Goal: Task Accomplishment & Management: Complete application form

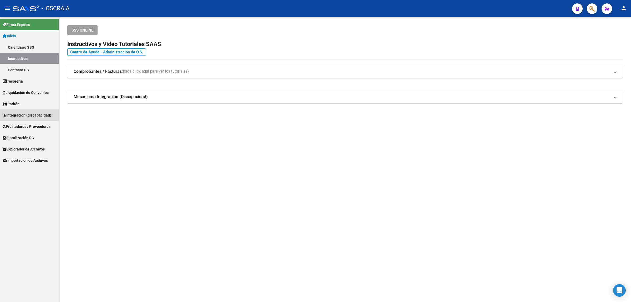
click at [32, 119] on link "Integración (discapacidad)" at bounding box center [29, 114] width 59 height 11
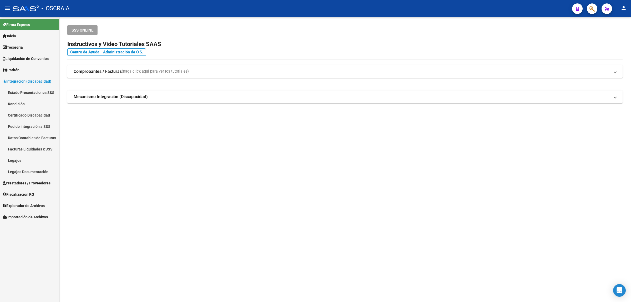
click at [31, 82] on span "Integración (discapacidad)" at bounding box center [27, 81] width 49 height 6
click at [26, 186] on link "Prestadores / Proveedores" at bounding box center [29, 182] width 59 height 11
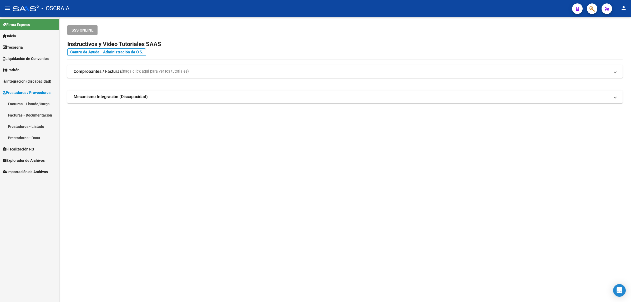
click at [36, 106] on link "Facturas - Listado/Carga" at bounding box center [29, 103] width 59 height 11
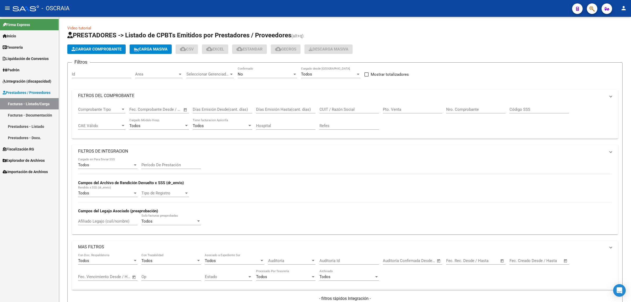
click at [90, 47] on span "Cargar Comprobante" at bounding box center [97, 49] width 50 height 5
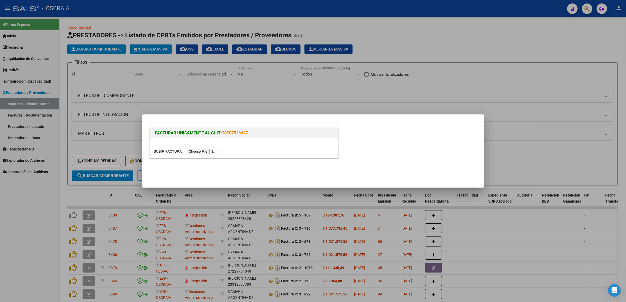
click at [210, 149] on input "file" at bounding box center [187, 152] width 67 height 6
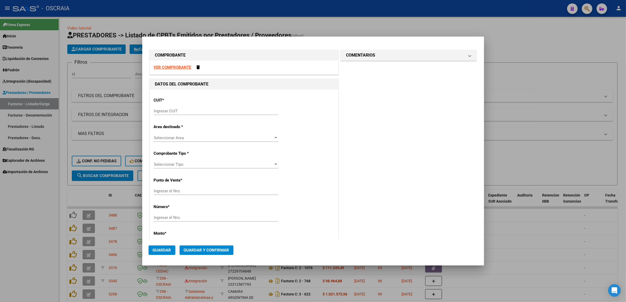
click at [530, 109] on div at bounding box center [313, 151] width 626 height 302
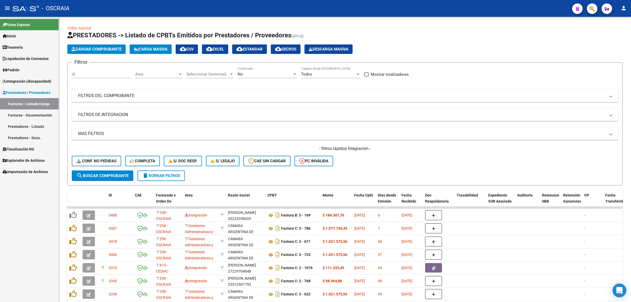
click at [618, 292] on icon "Open Intercom Messenger" at bounding box center [619, 290] width 6 height 7
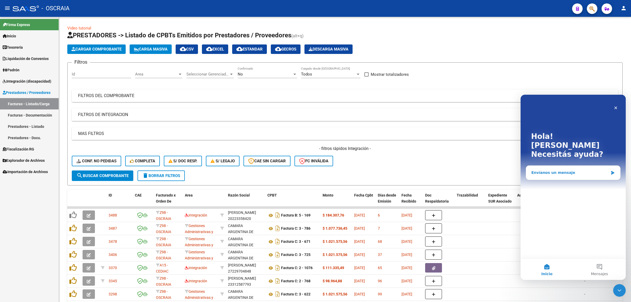
click at [574, 169] on div "Envíanos un mensaje" at bounding box center [573, 173] width 94 height 14
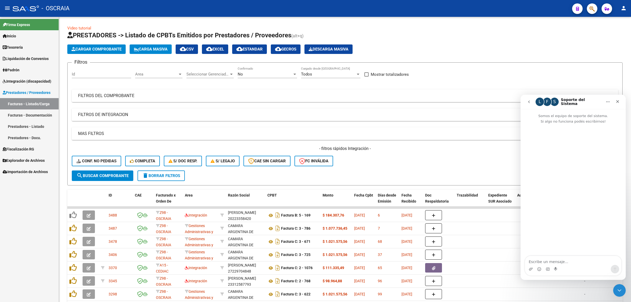
click at [579, 257] on textarea "Escribe un mensaje..." at bounding box center [573, 260] width 96 height 9
type textarea "T"
type textarea "h"
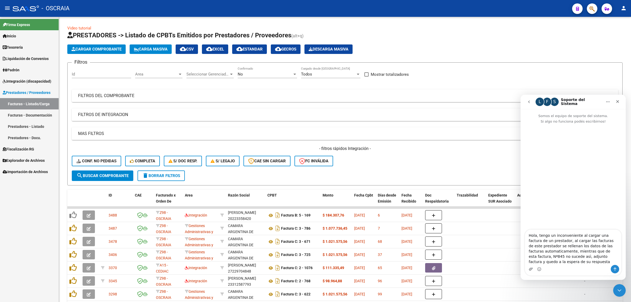
type textarea "Hola, tengo un inconveniente al cargar una factura de un prestador, al cargar l…"
click at [531, 268] on icon "Adjuntar un archivo" at bounding box center [531, 269] width 4 height 4
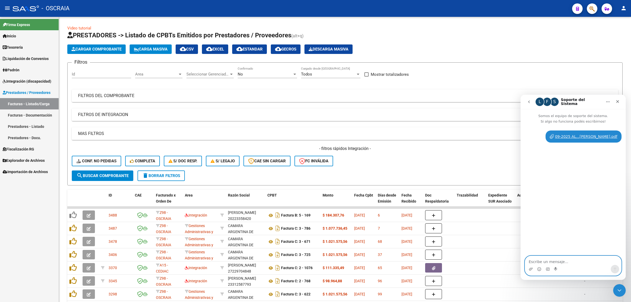
click at [570, 260] on textarea "Escribe un mensaje..." at bounding box center [573, 260] width 96 height 9
click at [554, 134] on icon "user dice…" at bounding box center [552, 136] width 4 height 5
click at [554, 135] on icon "Luca dice…" at bounding box center [552, 136] width 4 height 4
click at [552, 230] on div "09-2025 AL...ADRIAN.pdf Luca • Ahora" at bounding box center [573, 190] width 105 height 132
click at [552, 264] on textarea "Escribe un mensaje..." at bounding box center [573, 260] width 96 height 9
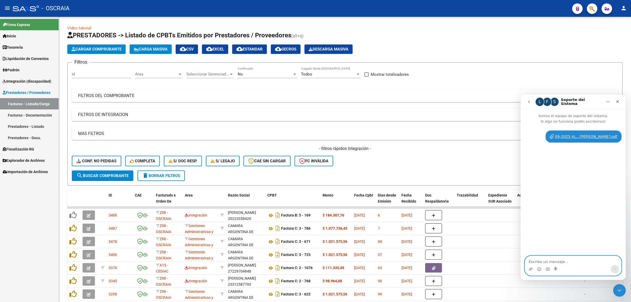
type textarea "a"
type textarea "tengo un inconveniente al cargar esta factura"
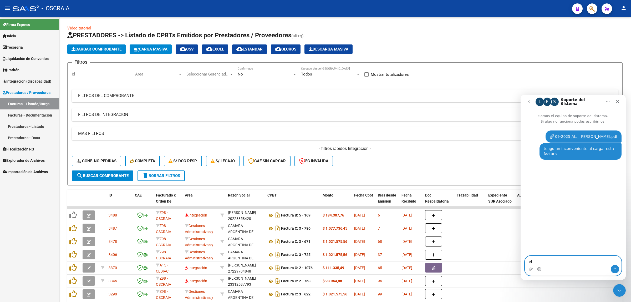
type textarea "e"
click at [550, 257] on textarea "El cae no me reconoce los datos del prestador automaticamente, cosa que si ocur…" at bounding box center [573, 254] width 96 height 19
type textarea "El cae no me reconoce los datos del prestador automáticamente, cosa que si ocur…"
click at [615, 270] on icon "Enviar un mensaje…" at bounding box center [615, 269] width 4 height 4
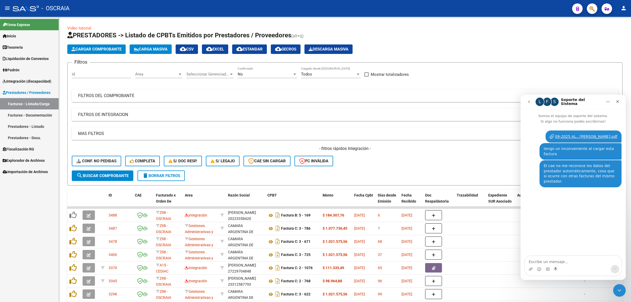
click at [531, 102] on button "go back" at bounding box center [529, 102] width 10 height 10
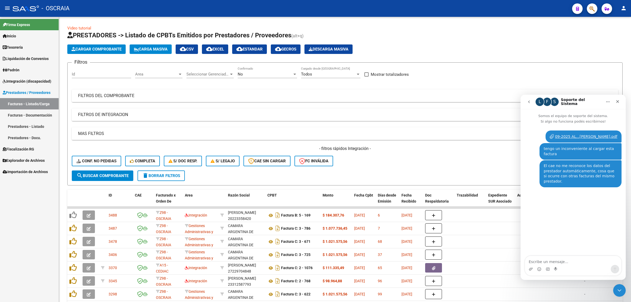
click at [608, 136] on div "09-2025 AL...[PERSON_NAME].pdf" at bounding box center [586, 137] width 62 height 6
click at [609, 225] on div "09-2025 AL...ADRIAN.pdf Luca • Hace 1m tengo un inconveniente al cargar esta fa…" at bounding box center [573, 190] width 105 height 132
drag, startPoint x: 581, startPoint y: 149, endPoint x: 591, endPoint y: 149, distance: 9.7
click at [591, 149] on div "tengo un inconveniente al cargar esta factura" at bounding box center [581, 151] width 74 height 10
click at [596, 165] on div "El cae no me reconoce los datos del prestador automáticamente, cosa que si ocur…" at bounding box center [581, 173] width 74 height 21
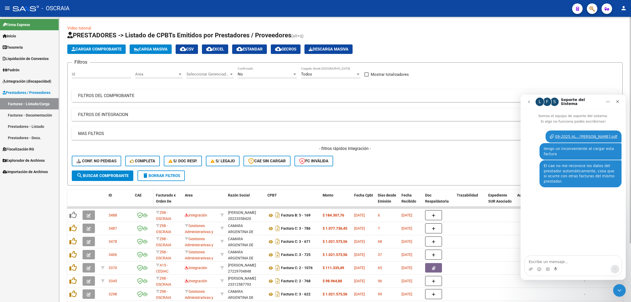
click at [137, 193] on span "CAE" at bounding box center [138, 195] width 7 height 4
click at [142, 194] on span at bounding box center [143, 196] width 3 height 4
click at [584, 167] on div "El cae no me reconoce los datos del prestador automáticamente, cosa que si ocur…" at bounding box center [581, 173] width 74 height 21
drag, startPoint x: 584, startPoint y: 167, endPoint x: 585, endPoint y: 173, distance: 5.5
click at [585, 173] on div "El cae no me reconoce los datos del prestador automáticamente, cosa que si ocur…" at bounding box center [581, 173] width 74 height 21
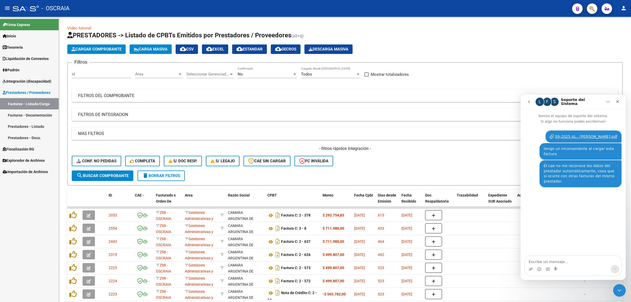
click at [527, 161] on div "El cae no me reconoce los datos del prestador automáticamente, cosa que si ocur…" at bounding box center [573, 176] width 97 height 33
drag, startPoint x: 534, startPoint y: 169, endPoint x: 556, endPoint y: 168, distance: 22.1
click at [556, 168] on div "El cae no me reconoce los datos del prestador automáticamente, cosa que si ocur…" at bounding box center [573, 176] width 97 height 33
click at [555, 172] on div "El cae no me reconoce los datos del prestador automáticamente, cosa que si ocur…" at bounding box center [581, 173] width 74 height 21
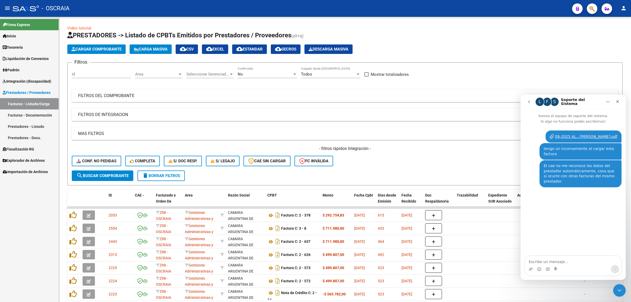
click at [554, 175] on div "El cae no me reconoce los datos del prestador automáticamente, cosa que si ocur…" at bounding box center [581, 173] width 74 height 21
click at [144, 195] on span at bounding box center [143, 196] width 3 height 4
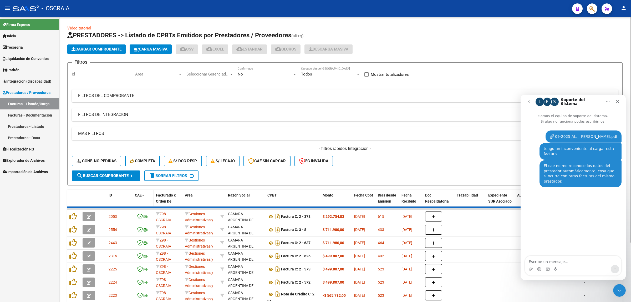
click at [144, 195] on span at bounding box center [143, 196] width 3 height 4
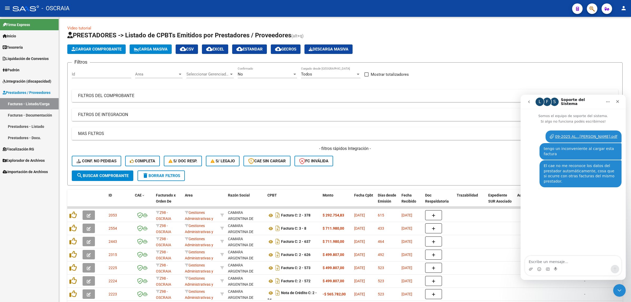
click at [609, 100] on icon "Inicio" at bounding box center [608, 102] width 4 height 4
click at [529, 102] on icon "go back" at bounding box center [529, 101] width 2 height 3
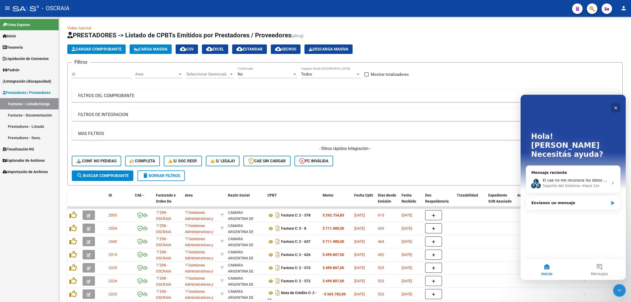
click at [619, 108] on div "Cerrar" at bounding box center [615, 107] width 9 height 9
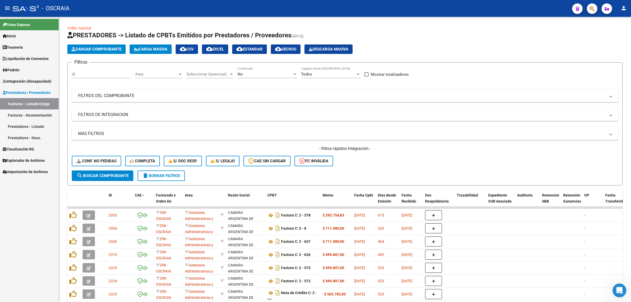
click at [619, 291] on icon "Abrir Intercom Messenger" at bounding box center [619, 289] width 9 height 9
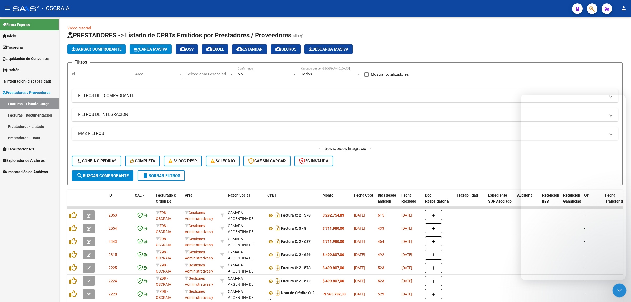
click at [619, 291] on icon "Cerrar Intercom Messenger" at bounding box center [619, 289] width 6 height 6
click at [615, 291] on icon "Abrir Intercom Messenger" at bounding box center [619, 289] width 9 height 9
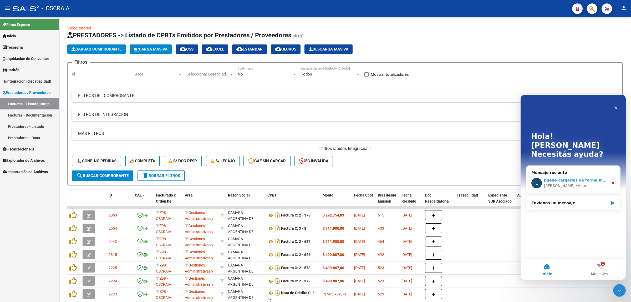
click at [579, 183] on div "[PERSON_NAME][GEOGRAPHIC_DATA]" at bounding box center [576, 186] width 65 height 6
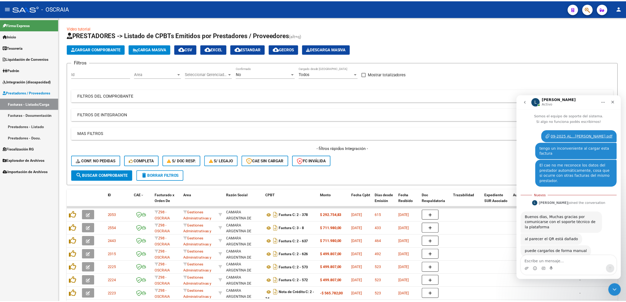
scroll to position [8, 0]
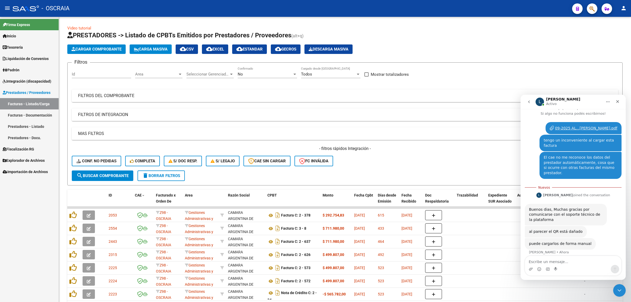
click at [565, 257] on textarea "Escribe un mensaje..." at bounding box center [573, 260] width 96 height 9
drag, startPoint x: 545, startPoint y: 238, endPoint x: 562, endPoint y: 241, distance: 17.4
click at [562, 241] on div "puede cargarlos de forma manual Ludmila • Ahora" at bounding box center [560, 244] width 71 height 12
click at [572, 246] on div "puede cargarlos de forma manual Ludmila • Ahora" at bounding box center [573, 249] width 97 height 23
click at [620, 100] on icon "Cerrar" at bounding box center [618, 101] width 4 height 4
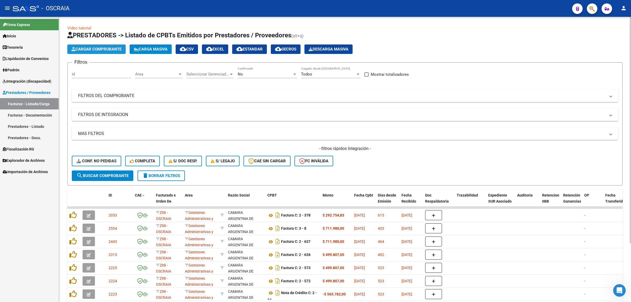
click at [110, 52] on button "Cargar Comprobante" at bounding box center [96, 48] width 58 height 9
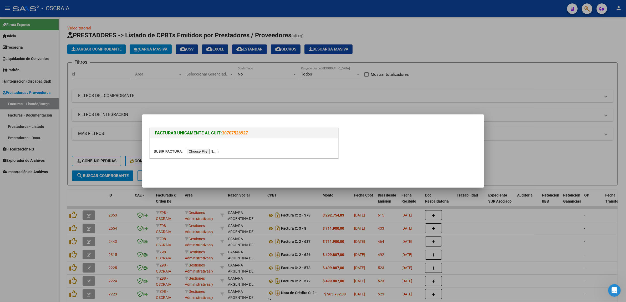
click at [209, 154] on input "file" at bounding box center [187, 152] width 67 height 6
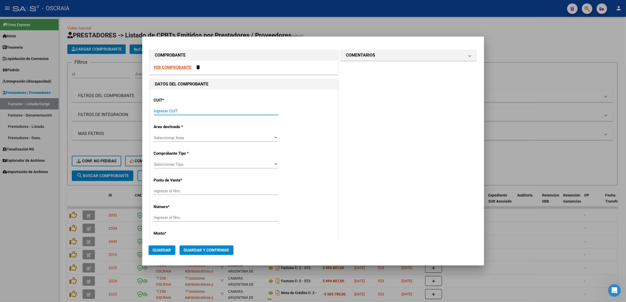
click at [200, 110] on input "Ingresar CUIT" at bounding box center [216, 111] width 124 height 5
click at [347, 130] on div "COMENTARIOS Comentarios De la Obra Social: Comentarios de la Obra Social (no vi…" at bounding box center [409, 244] width 138 height 391
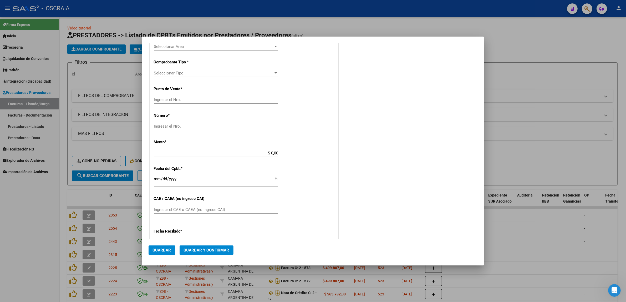
scroll to position [0, 0]
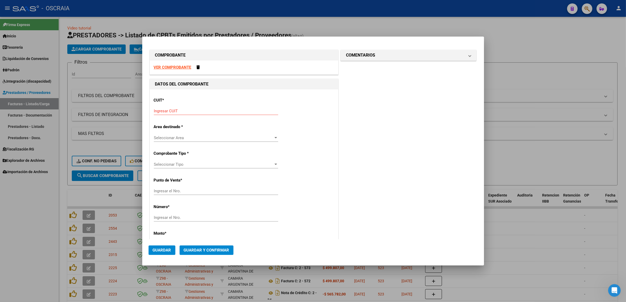
click at [209, 108] on div "Ingresar CUIT" at bounding box center [216, 111] width 124 height 8
click at [185, 111] on input "Ingresar CUIT" at bounding box center [216, 111] width 124 height 5
paste input "30-71512397-1"
type input "30-71512397-1"
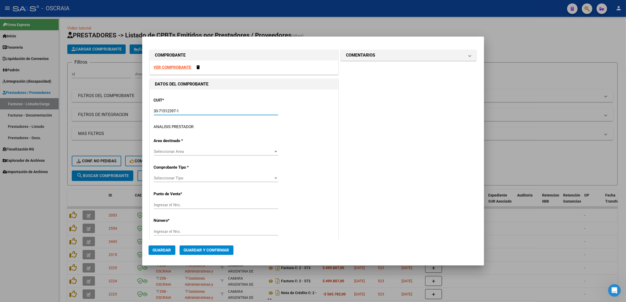
type input "2"
type input "30-71512397-1"
click at [193, 144] on p "Area destinado *" at bounding box center [181, 141] width 54 height 6
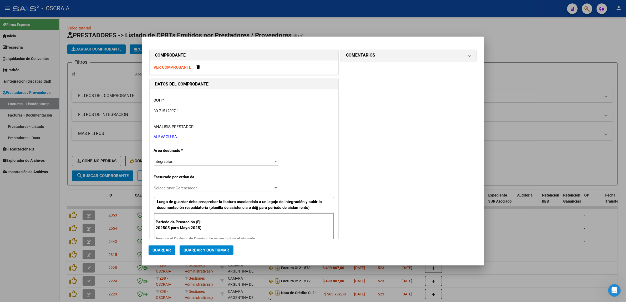
click at [199, 162] on div "Integración" at bounding box center [214, 161] width 120 height 5
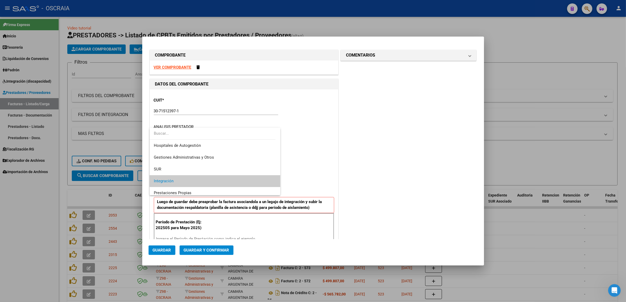
scroll to position [20, 0]
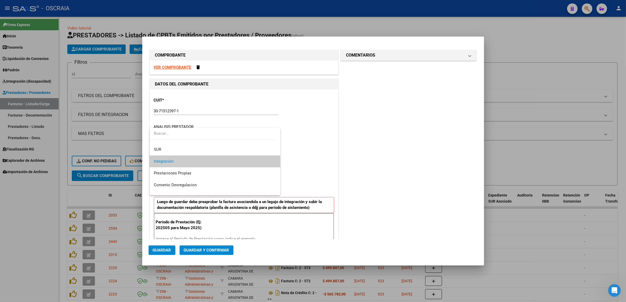
click at [352, 154] on div at bounding box center [313, 151] width 626 height 302
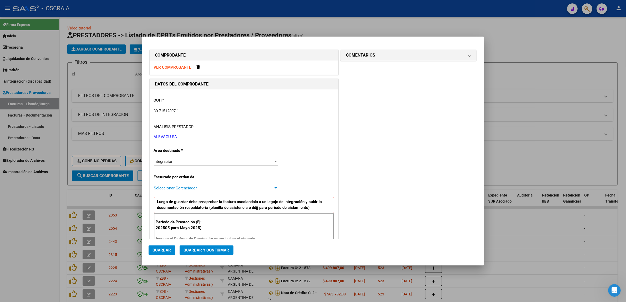
click at [253, 189] on span "Seleccionar Gerenciador" at bounding box center [214, 188] width 120 height 5
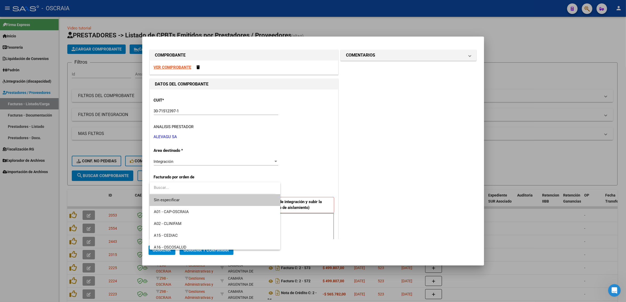
click at [300, 175] on div at bounding box center [313, 151] width 626 height 302
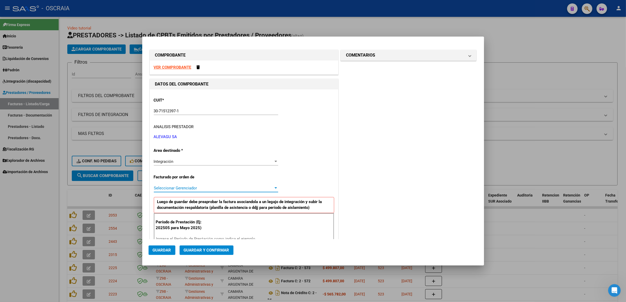
click at [223, 189] on span "Seleccionar Gerenciador" at bounding box center [214, 188] width 120 height 5
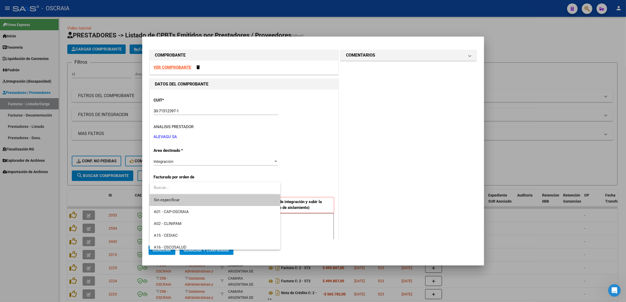
click at [356, 176] on div at bounding box center [313, 151] width 626 height 302
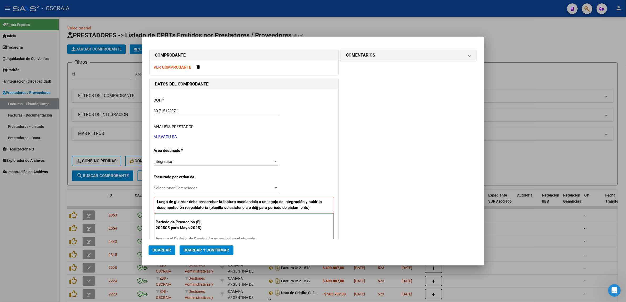
scroll to position [109, 0]
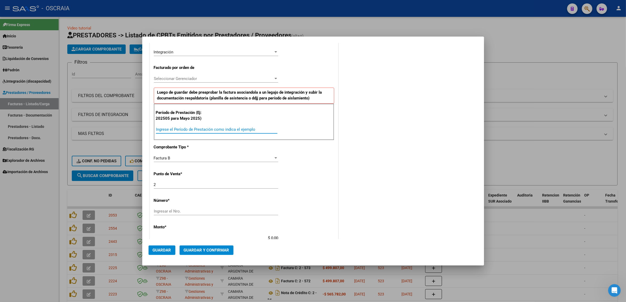
click at [210, 128] on input "Ingrese el Período de Prestación como indica el ejemplo" at bounding box center [216, 129] width 121 height 5
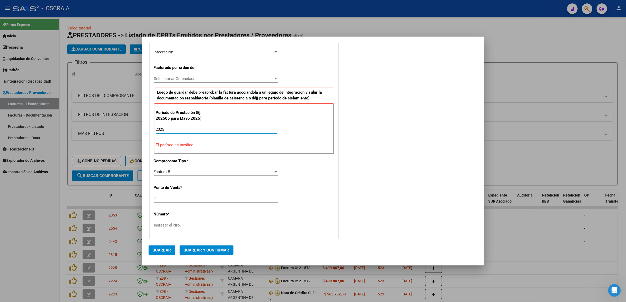
type input "20250"
type input "202509"
click at [398, 146] on div "COMENTARIOS Comentarios De la Obra Social: Comentarios de la Obra Social (no vi…" at bounding box center [409, 186] width 138 height 494
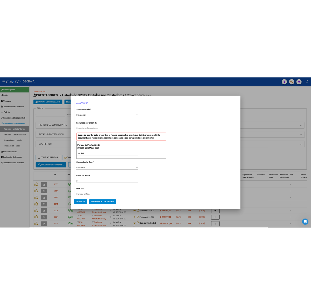
scroll to position [85, 0]
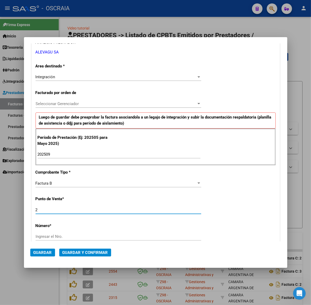
click at [108, 212] on input "2" at bounding box center [118, 209] width 165 height 5
type input "6"
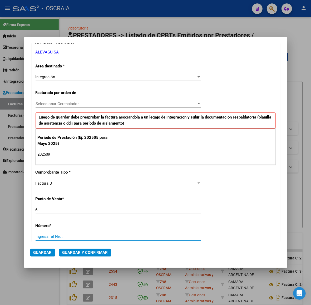
click at [133, 235] on input "Ingresar el Nro." at bounding box center [118, 236] width 165 height 5
type input "845"
click at [231, 226] on div "CUIT * 30-71512397-1 Ingresar CUIT ANALISIS PRESTADOR ALEVAGU SA ARCA Padrón Ar…" at bounding box center [156, 231] width 248 height 452
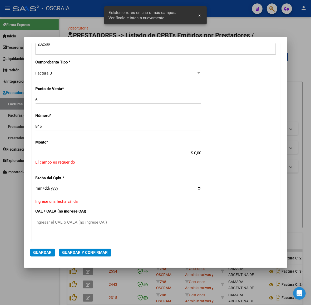
scroll to position [203, 0]
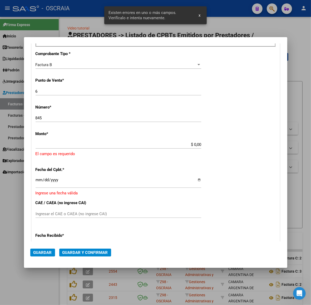
click at [112, 141] on div "$ 0,00 Ingresar el monto" at bounding box center [118, 144] width 165 height 8
drag, startPoint x: 125, startPoint y: 145, endPoint x: 277, endPoint y: 144, distance: 152.0
click at [277, 144] on mat-dialog-content "COMPROBANTE VER COMPROBANTE DATOS DEL COMPROBANTE CUIT * 30-71512397-1 Ingresar…" at bounding box center [155, 142] width 263 height 198
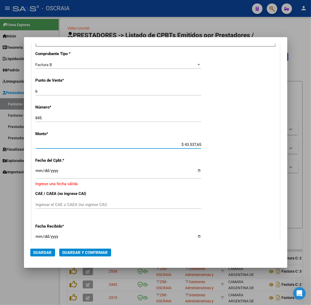
type input "$ 435.376,56"
click at [230, 153] on div "CUIT * 30-71512397-1 Ingresar CUIT ANALISIS PRESTADOR ALEVAGU SA ARCA Padrón Ar…" at bounding box center [156, 114] width 248 height 455
click at [38, 172] on input "Ingresar la fecha" at bounding box center [118, 172] width 165 height 8
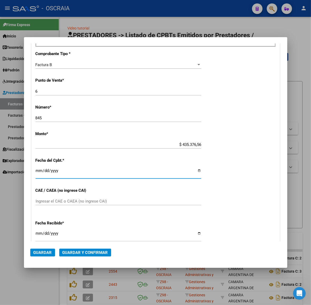
type input "2025-10-01"
click at [252, 165] on div "CUIT * 30-71512397-1 Ingresar CUIT ANALISIS PRESTADOR ALEVAGU SA ARCA Padrón Ar…" at bounding box center [156, 113] width 248 height 452
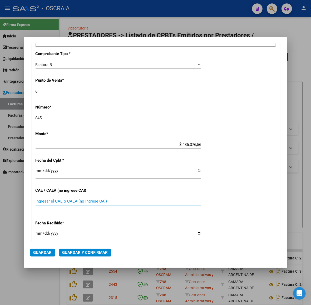
click at [62, 203] on input "Ingresar el CAE o CAEA (no ingrese CAI)" at bounding box center [118, 201] width 165 height 5
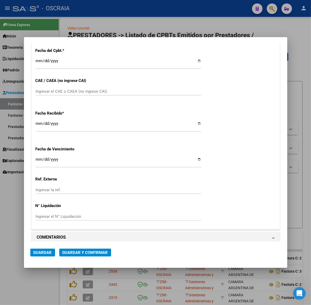
click at [91, 96] on div "Ingresar el CAE o CAEA (no ingrese CAI)" at bounding box center [118, 93] width 165 height 13
click at [92, 94] on input "Ingresar el CAE o CAEA (no ingrese CAI)" at bounding box center [118, 91] width 165 height 5
paste input "75381149863846"
type input "75381149863846"
click at [232, 119] on div "Fecha Recibido * 2025-10-08 Ingresar la fecha" at bounding box center [156, 121] width 240 height 30
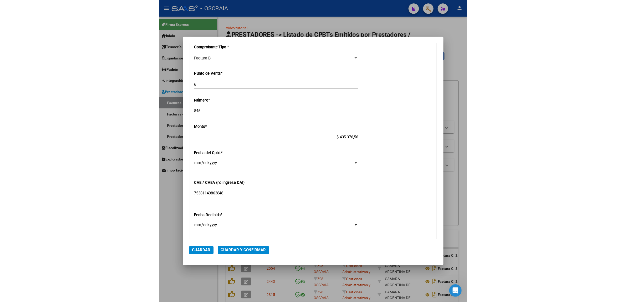
scroll to position [0, 0]
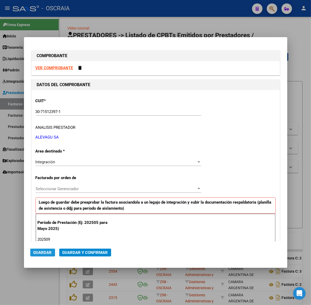
click at [36, 252] on span "Guardar" at bounding box center [42, 252] width 18 height 5
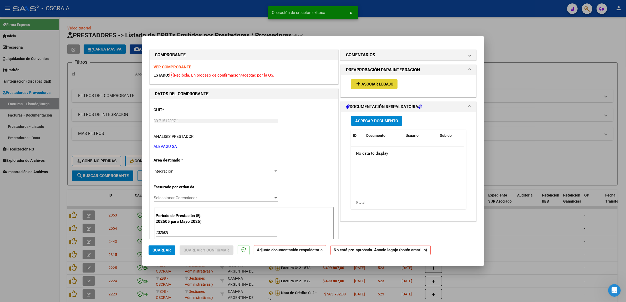
click at [369, 83] on span "Asociar Legajo" at bounding box center [378, 84] width 32 height 5
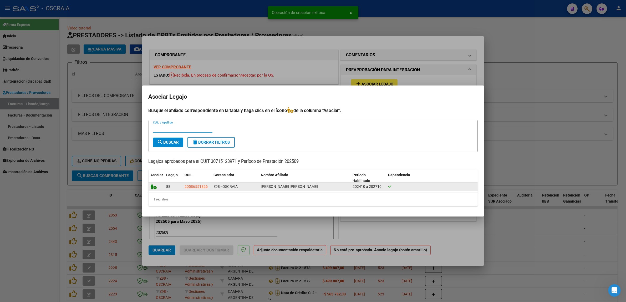
click at [155, 187] on icon at bounding box center [154, 187] width 6 height 6
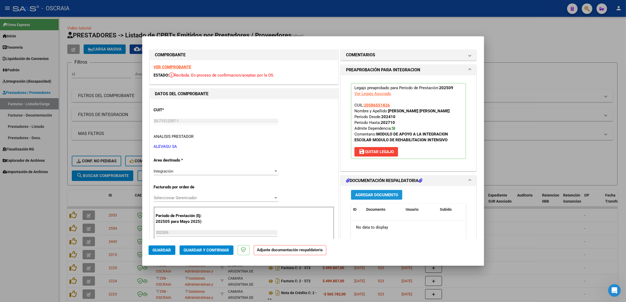
click at [370, 197] on span "Agregar Documento" at bounding box center [376, 195] width 43 height 5
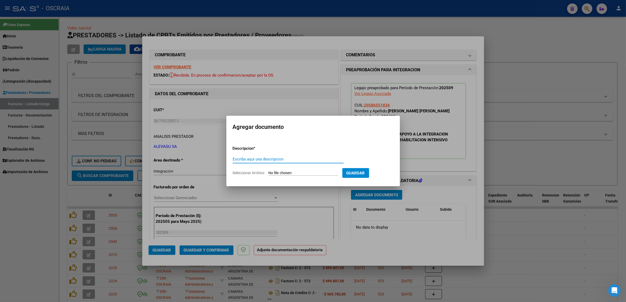
click at [255, 158] on input "Escriba aquí una descripcion" at bounding box center [288, 159] width 111 height 5
type input "planilla de asistencia"
click at [269, 171] on input "Seleccionar Archivo" at bounding box center [304, 173] width 70 height 5
type input "C:\fakepath\09-2025 ALEVAGU SA FC845 MODULO INTEGAL INTENSIVO CARRIZO SANTIAGO …"
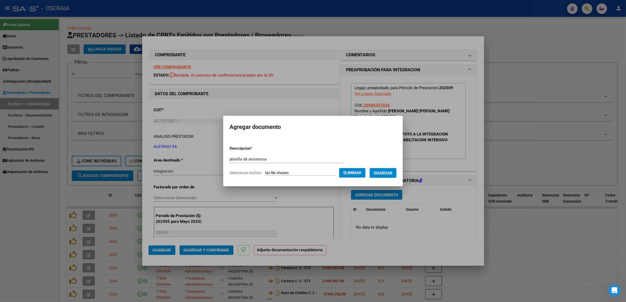
click at [391, 174] on span "Guardar" at bounding box center [383, 173] width 18 height 5
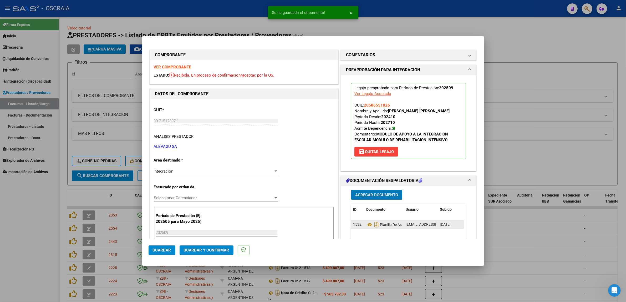
click at [416, 228] on datatable-body-cell "oscraia.caba@gmail.com - Luca Hugo Costantino" at bounding box center [421, 225] width 34 height 8
click at [417, 225] on span "oscraia.caba@gmail.com - Luca Hugo Costantino" at bounding box center [450, 224] width 89 height 4
click at [387, 225] on span "Planilla De Asistencia" at bounding box center [390, 224] width 48 height 4
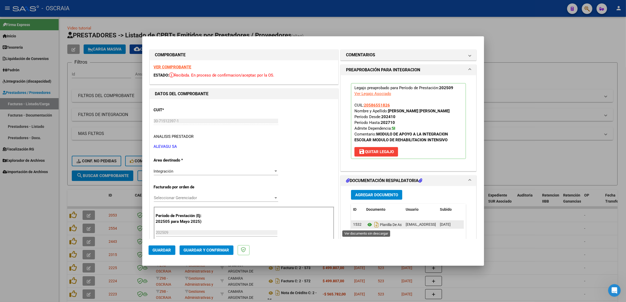
click at [367, 225] on icon at bounding box center [369, 224] width 7 height 6
click at [191, 251] on span "Guardar y Confirmar" at bounding box center [206, 250] width 45 height 5
click at [211, 248] on span "Guardar y Confirmar" at bounding box center [206, 250] width 45 height 5
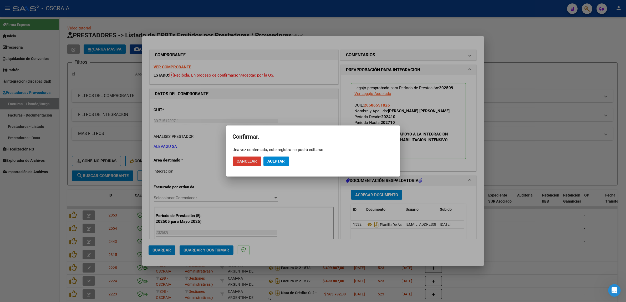
click at [287, 157] on button "Aceptar" at bounding box center [277, 160] width 26 height 9
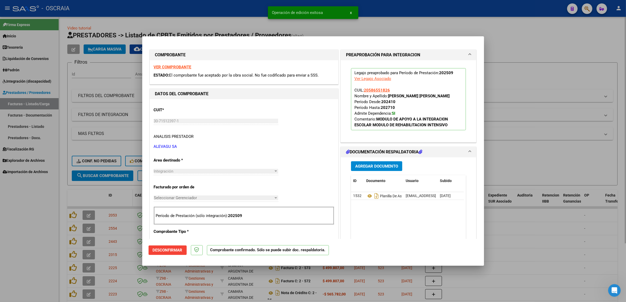
click at [114, 193] on div at bounding box center [313, 151] width 626 height 302
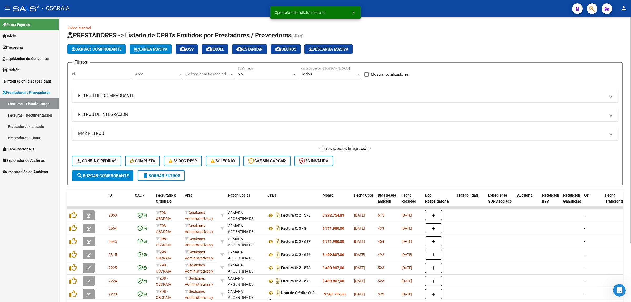
click at [103, 159] on span "Conf. no pedidas" at bounding box center [97, 161] width 40 height 5
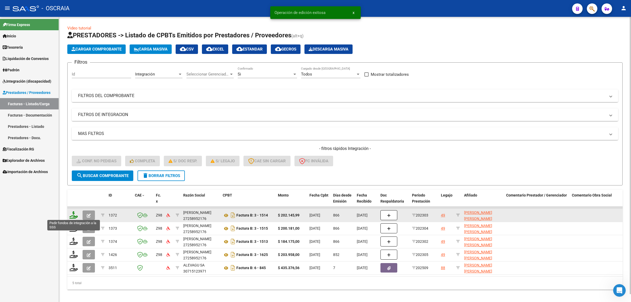
click at [74, 211] on icon at bounding box center [73, 214] width 8 height 7
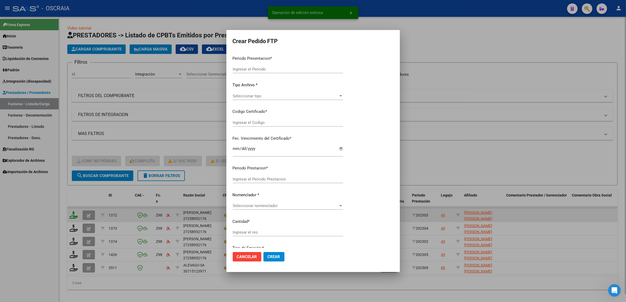
type input "202509"
type input "202303"
type input "$ 202.145,99"
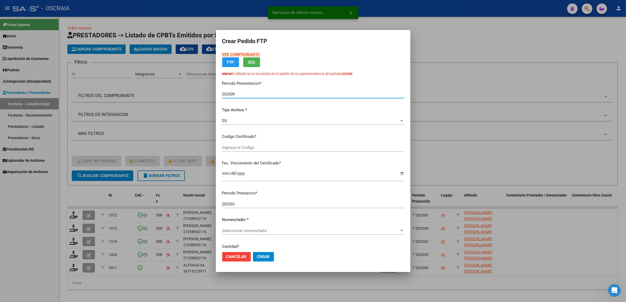
type input "ARG02000572196132024091720290917BUE427"
type input "2029-09-30"
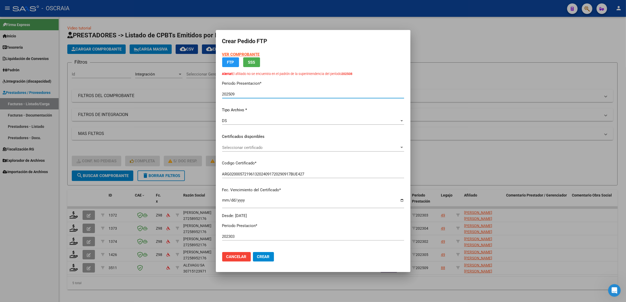
click at [138, 208] on div at bounding box center [313, 151] width 626 height 302
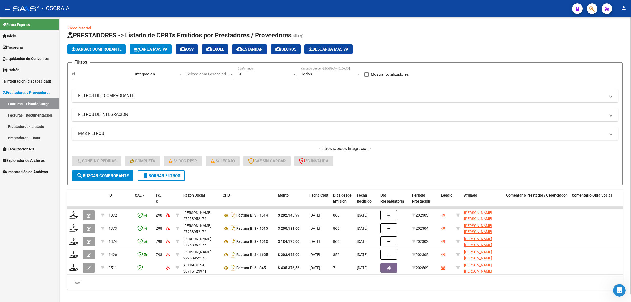
click at [140, 195] on span "CAE" at bounding box center [138, 195] width 7 height 4
click at [144, 199] on datatable-header-cell "CAE" at bounding box center [143, 201] width 21 height 23
click at [144, 195] on span at bounding box center [143, 196] width 3 height 4
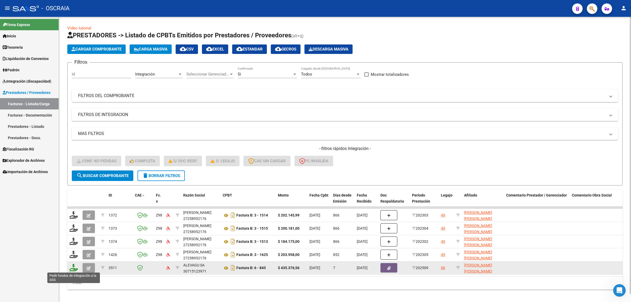
click at [74, 267] on icon at bounding box center [73, 267] width 8 height 7
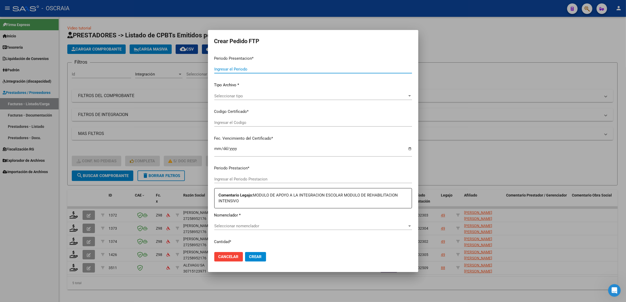
type input "202509"
type input "$ 435.376,56"
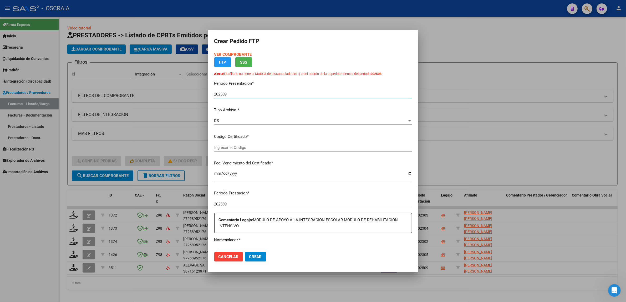
type input "ARG02000586551822024100820271008BSAS370"
type input "2027-10-31"
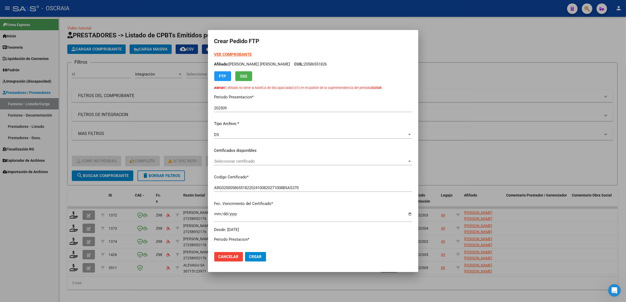
click at [232, 89] on p "Alerta! El afiliado no tiene la MARCA de discapaciadad (01) en el padrón de la …" at bounding box center [313, 87] width 198 height 5
click at [268, 89] on p "Alerta! El afiliado no tiene la MARCA de discapaciadad (01) en el padrón de la …" at bounding box center [313, 87] width 198 height 5
click at [302, 63] on p "Afiliado: CARRIZO SANTIAGO ADRIAN CUIL: 20586551826" at bounding box center [313, 64] width 198 height 6
drag, startPoint x: 297, startPoint y: 64, endPoint x: 323, endPoint y: 62, distance: 26.1
click at [323, 62] on p "Afiliado: CARRIZO SANTIAGO ADRIAN CUIL: 20586551826" at bounding box center [313, 64] width 198 height 6
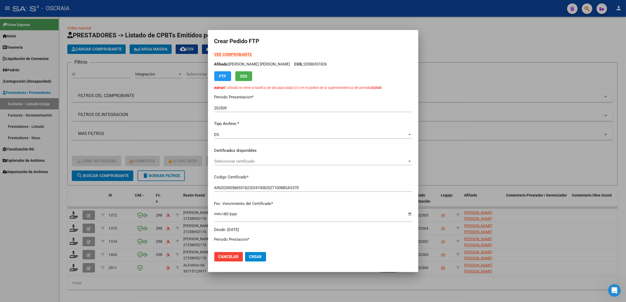
copy p "20586551826"
click at [261, 160] on span "Seleccionar certificado" at bounding box center [310, 161] width 193 height 5
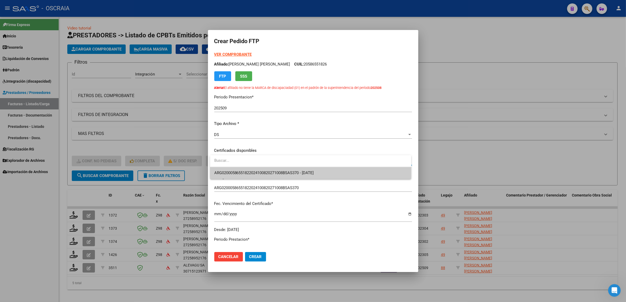
click at [266, 175] on span "ARG02000586551822024100820271008BSAS370 - 2027-10-31" at bounding box center [310, 173] width 193 height 12
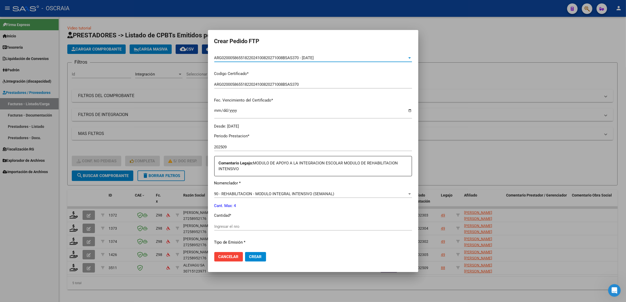
scroll to position [109, 0]
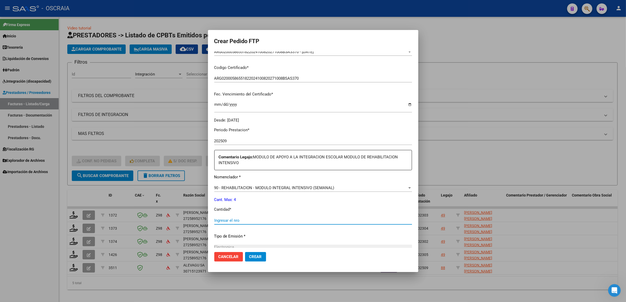
click at [269, 220] on input "Ingresar el nro" at bounding box center [313, 220] width 198 height 5
type input "4"
click at [295, 203] on div "Periodo Prestacion * 202509 Ingresar el Periodo Prestacion Comentario Legajo: M…" at bounding box center [313, 216] width 198 height 186
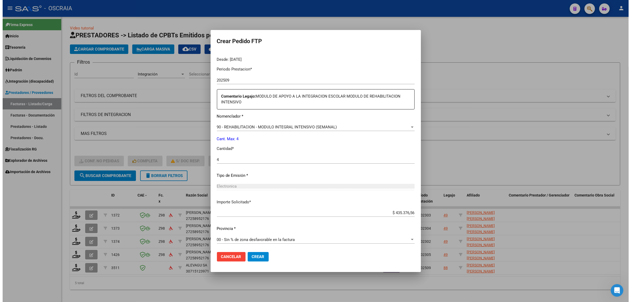
scroll to position [170, 0]
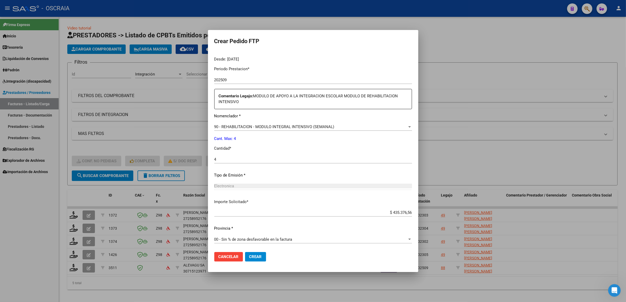
click at [253, 259] on button "Crear" at bounding box center [255, 256] width 21 height 9
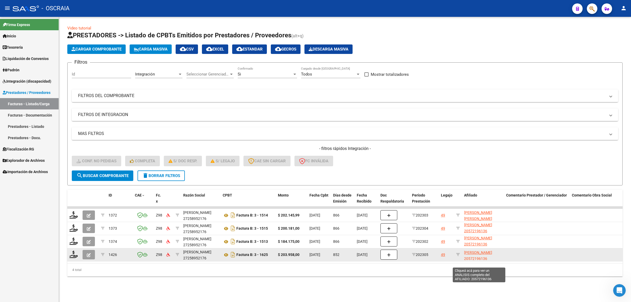
scroll to position [7, 0]
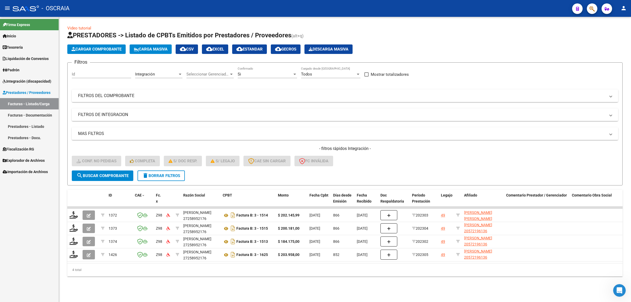
click at [27, 117] on link "Facturas - Documentación" at bounding box center [29, 114] width 59 height 11
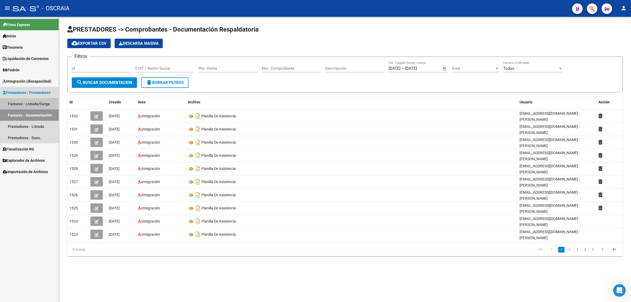
click at [19, 107] on link "Facturas - Listado/Carga" at bounding box center [29, 103] width 59 height 11
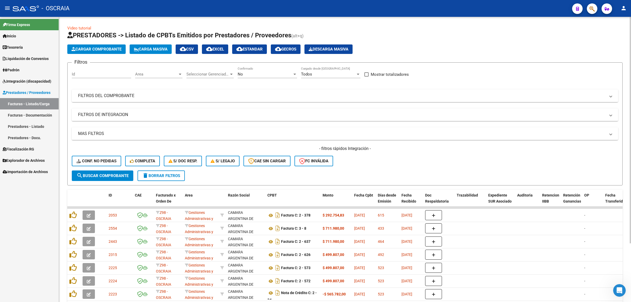
click at [347, 166] on div "- filtros rápidos Integración - Conf. no pedidas Completa S/ Doc Resp. S/ legaj…" at bounding box center [345, 158] width 546 height 25
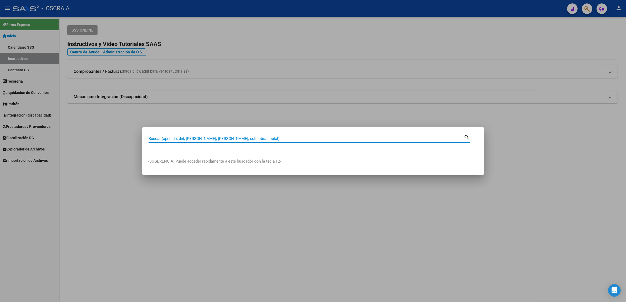
paste input "20586551826"
type input "20586551826"
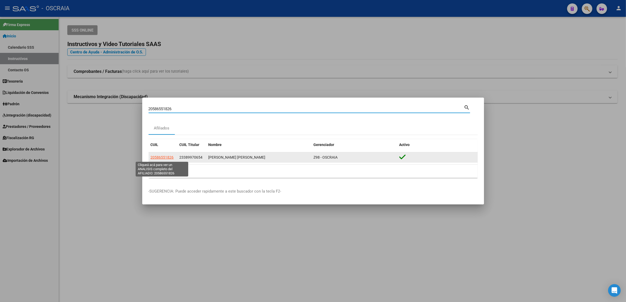
click at [171, 159] on span "20586551826" at bounding box center [162, 157] width 23 height 4
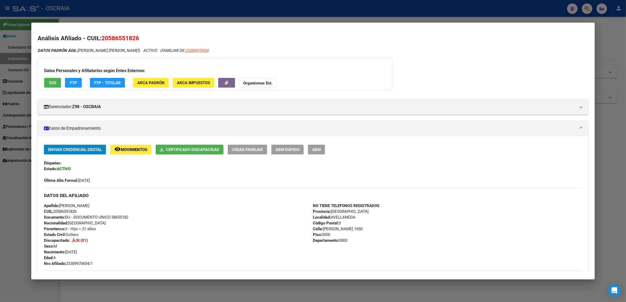
click at [55, 82] on button "SSS" at bounding box center [52, 83] width 17 height 10
click at [50, 85] on button "SSS" at bounding box center [52, 83] width 17 height 10
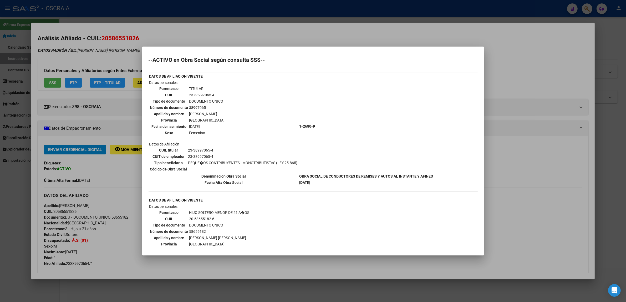
click at [261, 45] on div at bounding box center [313, 151] width 626 height 302
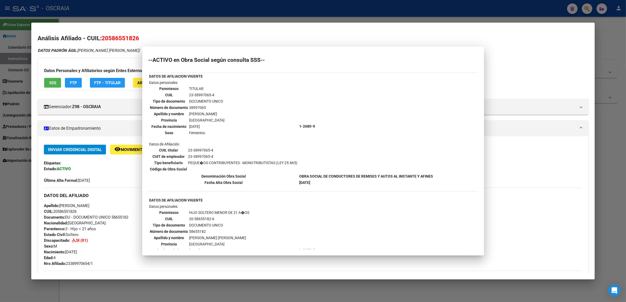
click at [261, 45] on div "Análisis Afiliado - CUIL: 20586551826 DATOS PADRÓN ÁGIL: [PERSON_NAME] SANTIAGO…" at bounding box center [313, 237] width 551 height 407
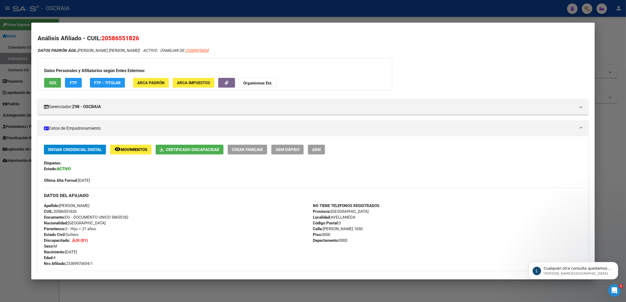
click at [121, 190] on div "DATOS DEL AFILIADO" at bounding box center [313, 195] width 538 height 15
click at [611, 290] on icon "Abrir Intercom Messenger" at bounding box center [614, 289] width 9 height 9
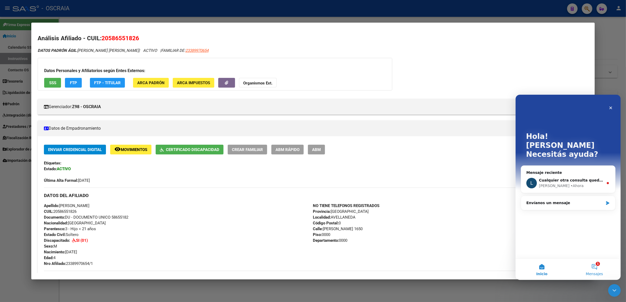
click at [589, 269] on button "1 Mensajes" at bounding box center [594, 269] width 53 height 21
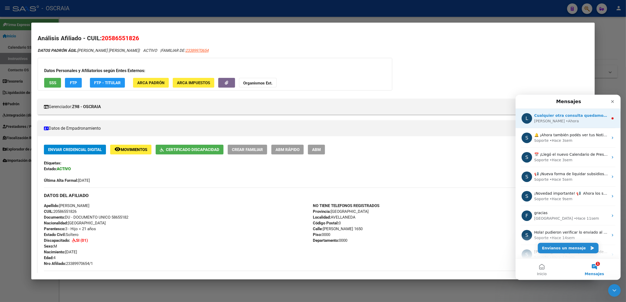
click at [571, 123] on div "[PERSON_NAME][GEOGRAPHIC_DATA]" at bounding box center [571, 121] width 74 height 6
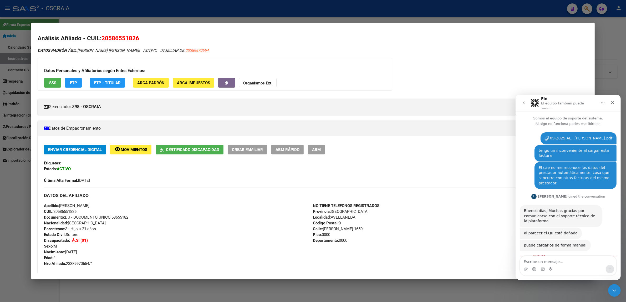
scroll to position [25, 0]
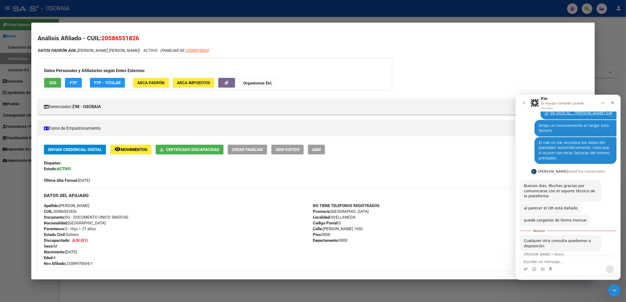
click at [550, 256] on textarea "Escribe un mensaje..." at bounding box center [568, 260] width 96 height 9
type textarea "Ok Gracias"
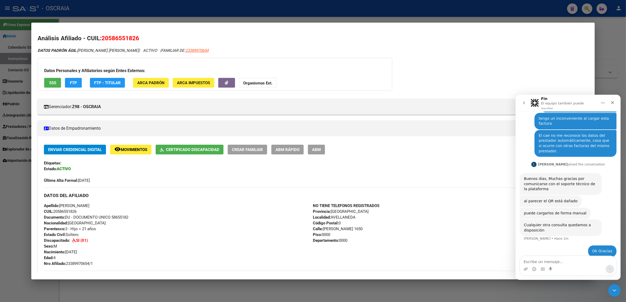
click at [524, 100] on icon "go back" at bounding box center [524, 102] width 4 height 4
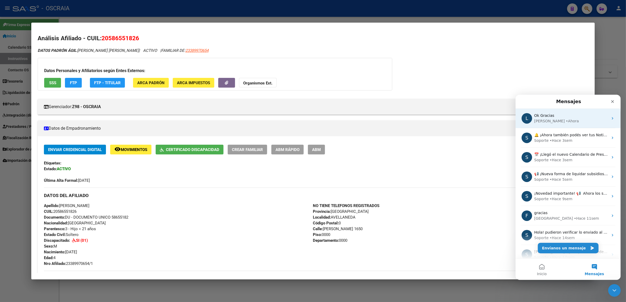
click at [567, 122] on div "[PERSON_NAME][GEOGRAPHIC_DATA]" at bounding box center [571, 121] width 74 height 6
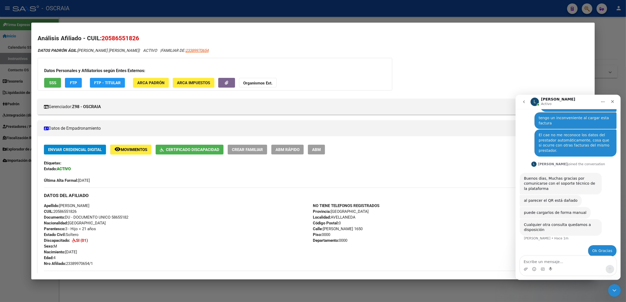
scroll to position [32, 0]
click at [560, 102] on div "L [PERSON_NAME]" at bounding box center [563, 101] width 67 height 9
click at [524, 104] on button "go back" at bounding box center [524, 102] width 10 height 10
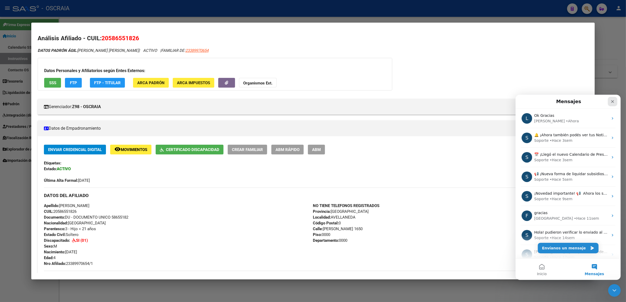
scroll to position [0, 0]
click at [612, 101] on icon "Cerrar" at bounding box center [612, 101] width 4 height 4
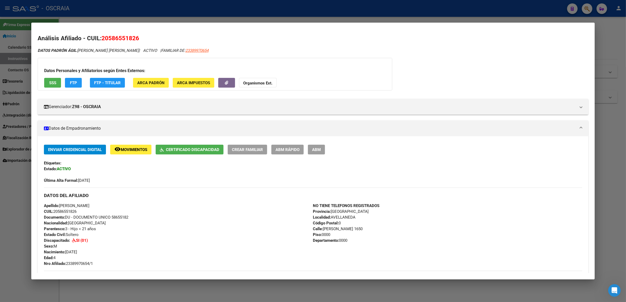
click at [614, 260] on div at bounding box center [313, 151] width 626 height 302
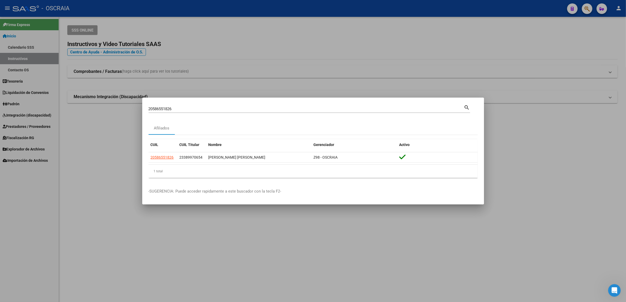
click at [554, 208] on div at bounding box center [313, 151] width 626 height 302
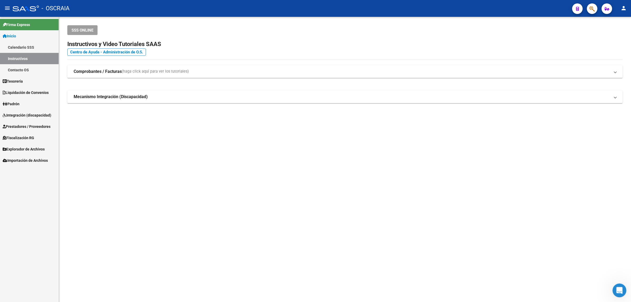
click at [614, 284] on div "Abrir Intercom Messenger" at bounding box center [618, 289] width 13 height 13
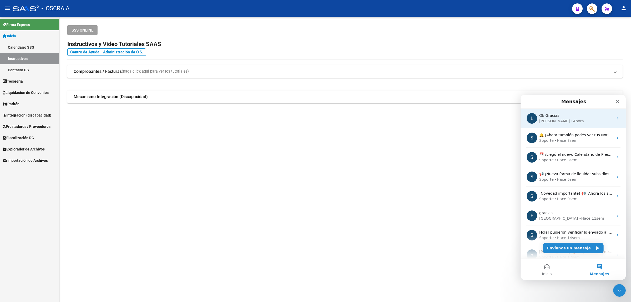
click at [571, 125] on div "L Ok Gracias [PERSON_NAME][GEOGRAPHIC_DATA]" at bounding box center [573, 118] width 105 height 19
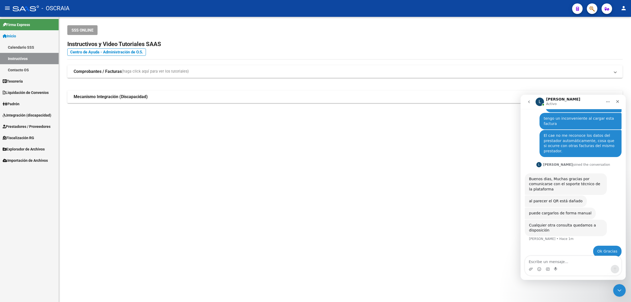
scroll to position [32, 0]
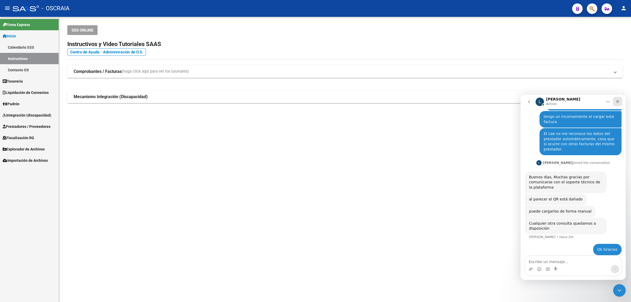
click at [614, 102] on div "Cerrar" at bounding box center [617, 101] width 9 height 9
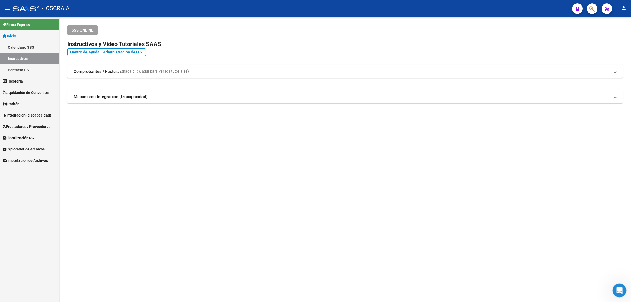
click at [615, 288] on div "Abrir Intercom Messenger" at bounding box center [618, 289] width 17 height 17
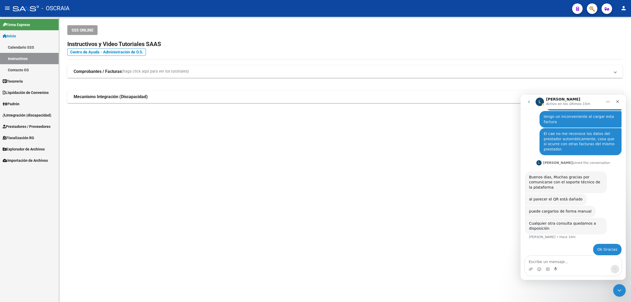
click at [529, 99] on button "go back" at bounding box center [529, 102] width 10 height 10
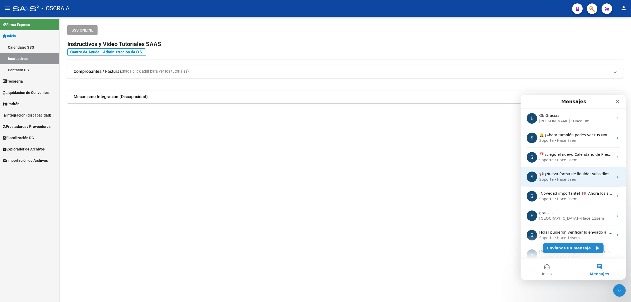
scroll to position [46, 0]
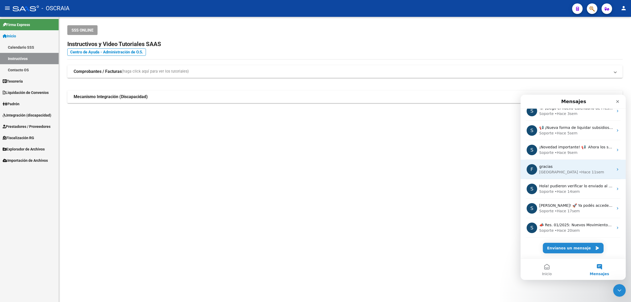
click at [588, 175] on div "F gracias [PERSON_NAME] 11sem" at bounding box center [573, 169] width 105 height 19
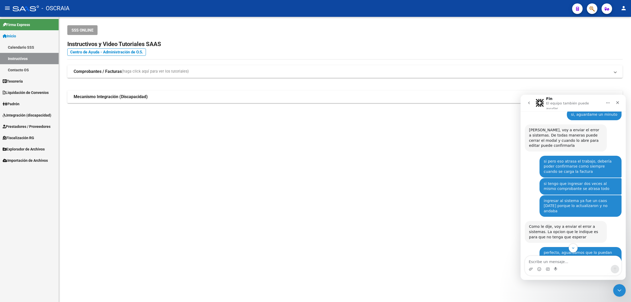
scroll to position [915, 0]
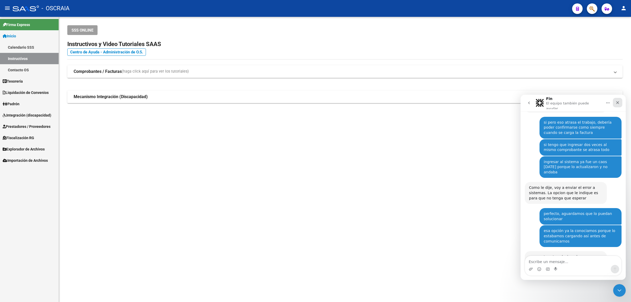
click at [616, 101] on icon "Cerrar" at bounding box center [618, 102] width 4 height 4
